Goal: Obtain resource: Download file/media

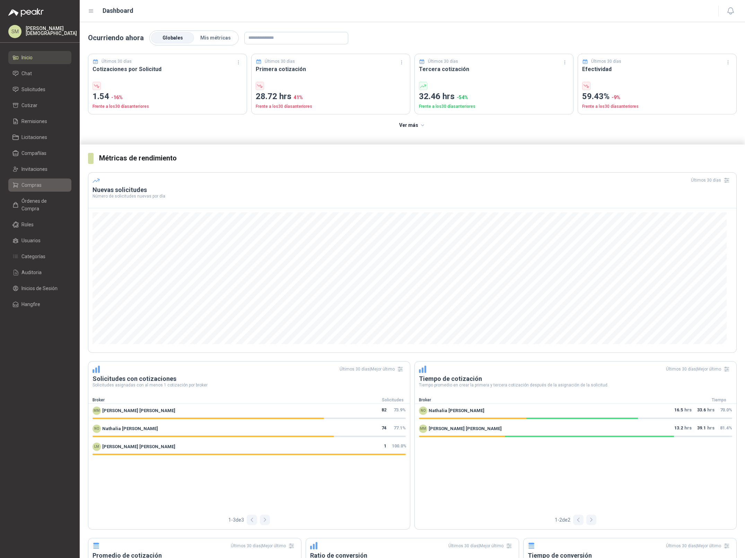
click at [35, 182] on span "Compras" at bounding box center [31, 185] width 20 height 8
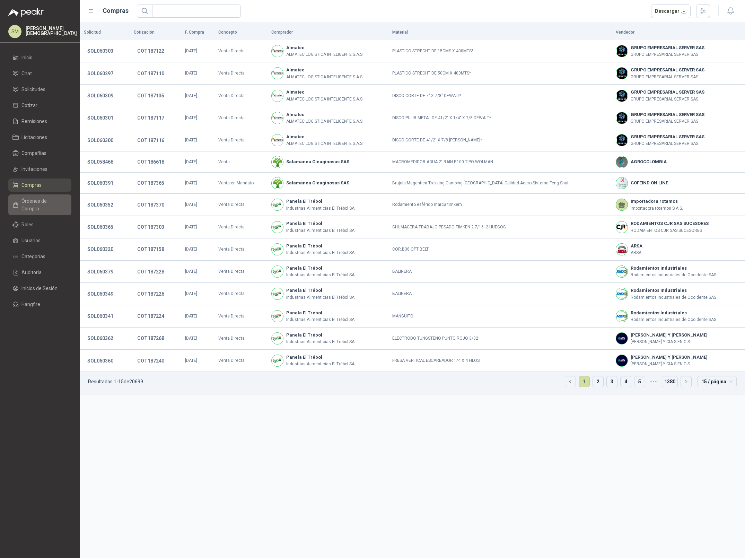
click at [46, 198] on span "Órdenes de Compra" at bounding box center [42, 204] width 43 height 15
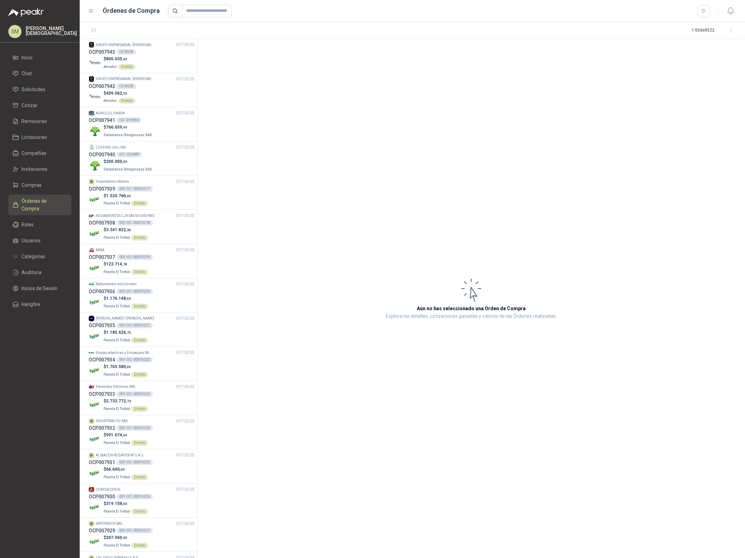
click at [633, 58] on article "Aún no has seleccionado una Orden de Compra Explora los detalles, cotizaciones …" at bounding box center [472, 298] width 548 height 519
click at [26, 186] on span "Compras" at bounding box center [31, 185] width 20 height 8
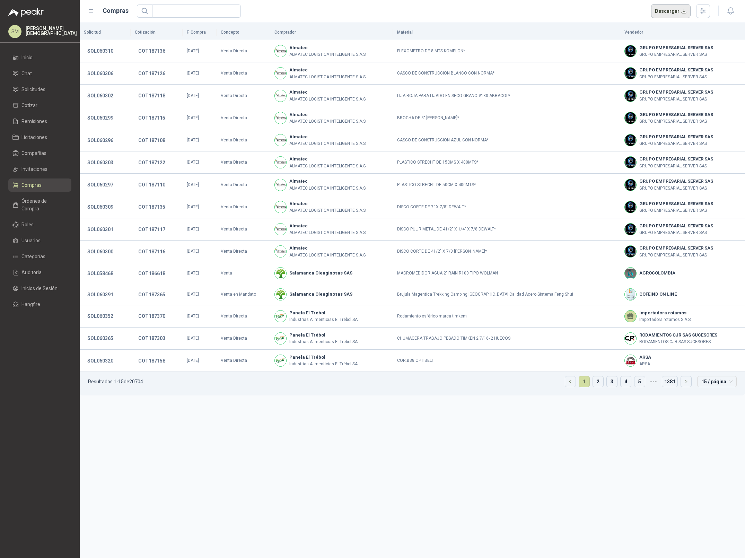
click at [675, 12] on button "Descargar" at bounding box center [671, 11] width 40 height 14
click at [633, 1] on header "Compras Descargar" at bounding box center [412, 11] width 665 height 22
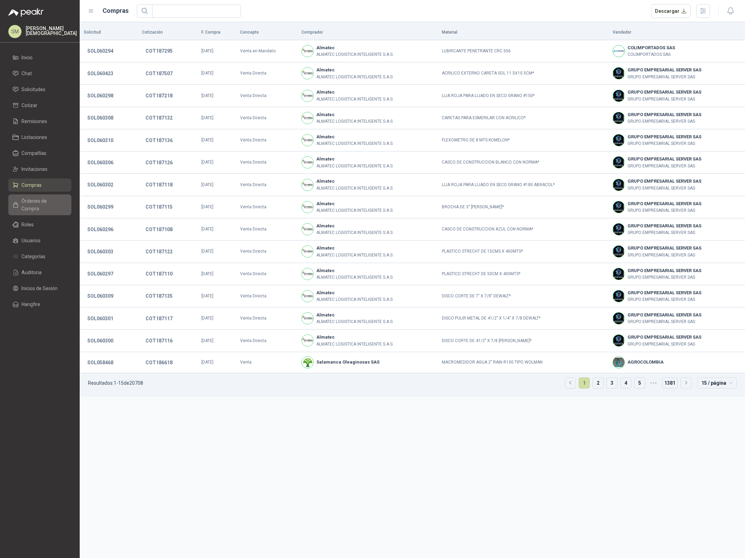
click at [32, 202] on span "Órdenes de Compra" at bounding box center [42, 204] width 43 height 15
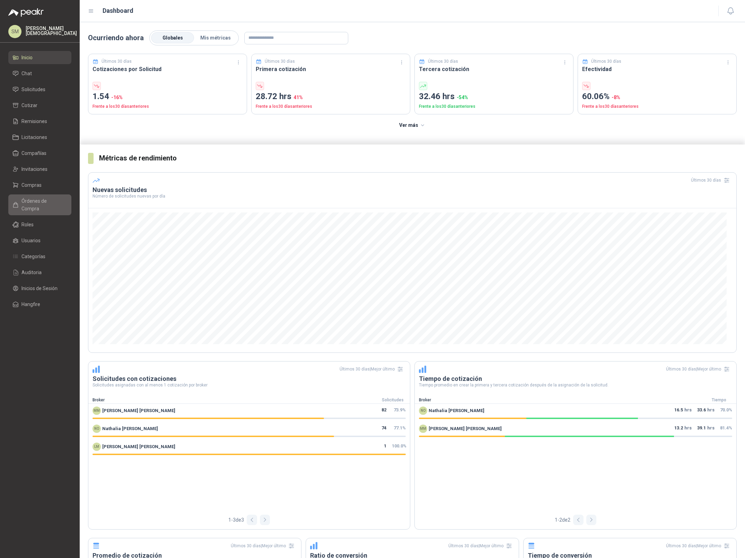
click at [43, 197] on span "Órdenes de Compra" at bounding box center [42, 204] width 43 height 15
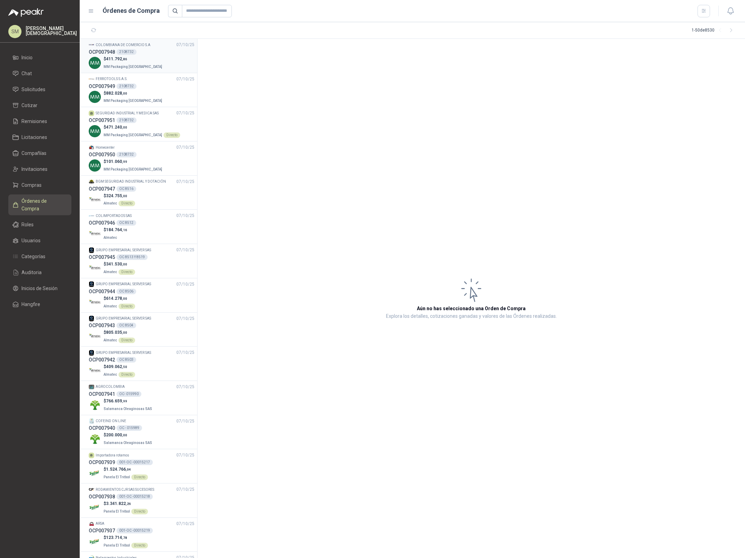
click at [148, 57] on div "$ 411.792 ,86 MM Packaging Colombia" at bounding box center [142, 63] width 106 height 14
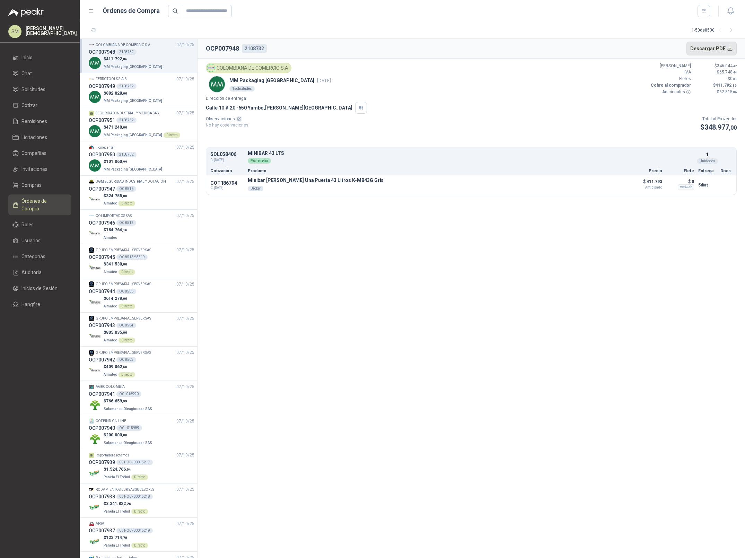
click at [707, 47] on button "Descargar PDF" at bounding box center [712, 49] width 51 height 14
drag, startPoint x: 38, startPoint y: 33, endPoint x: 49, endPoint y: 35, distance: 10.3
click at [38, 33] on p "Simón Mosquera" at bounding box center [51, 31] width 51 height 10
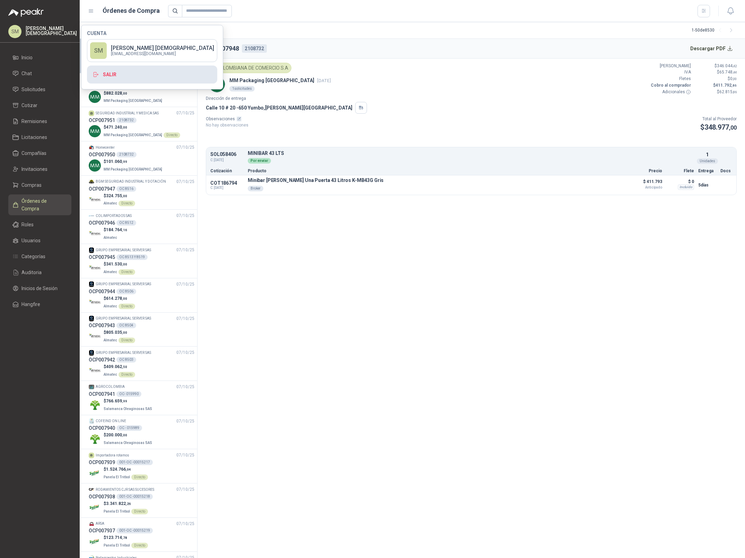
click at [136, 76] on button "Salir" at bounding box center [152, 75] width 130 height 18
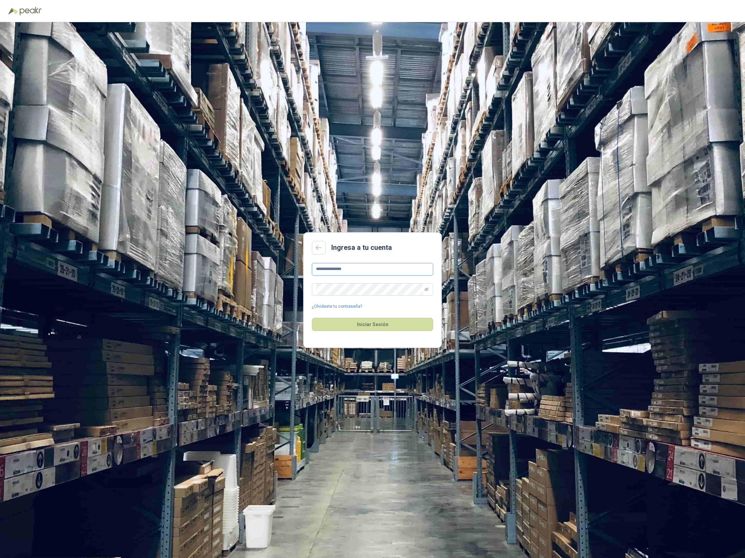
click at [362, 269] on input "**********" at bounding box center [372, 269] width 121 height 12
type input "**********"
click at [377, 325] on button "Iniciar Sesión" at bounding box center [372, 324] width 121 height 13
